Goal: Navigation & Orientation: Find specific page/section

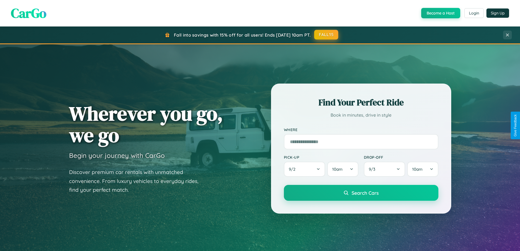
click at [326, 35] on button "FALL15" at bounding box center [326, 35] width 24 height 10
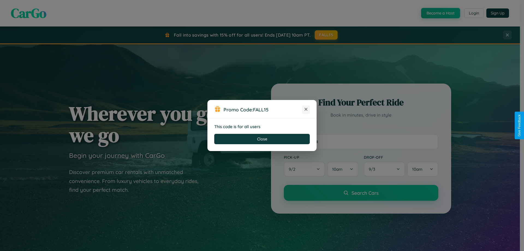
click at [306, 109] on icon at bounding box center [305, 108] width 5 height 5
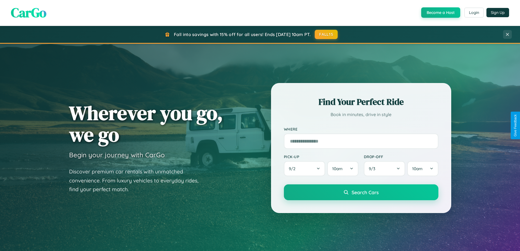
scroll to position [376, 0]
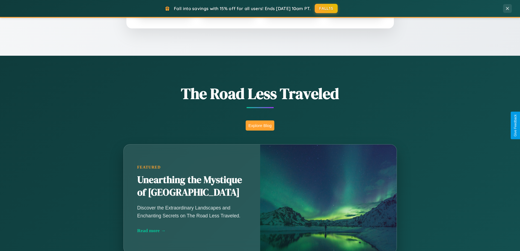
click at [260, 125] on button "Explore Blog" at bounding box center [260, 125] width 29 height 10
